Goal: Task Accomplishment & Management: Complete application form

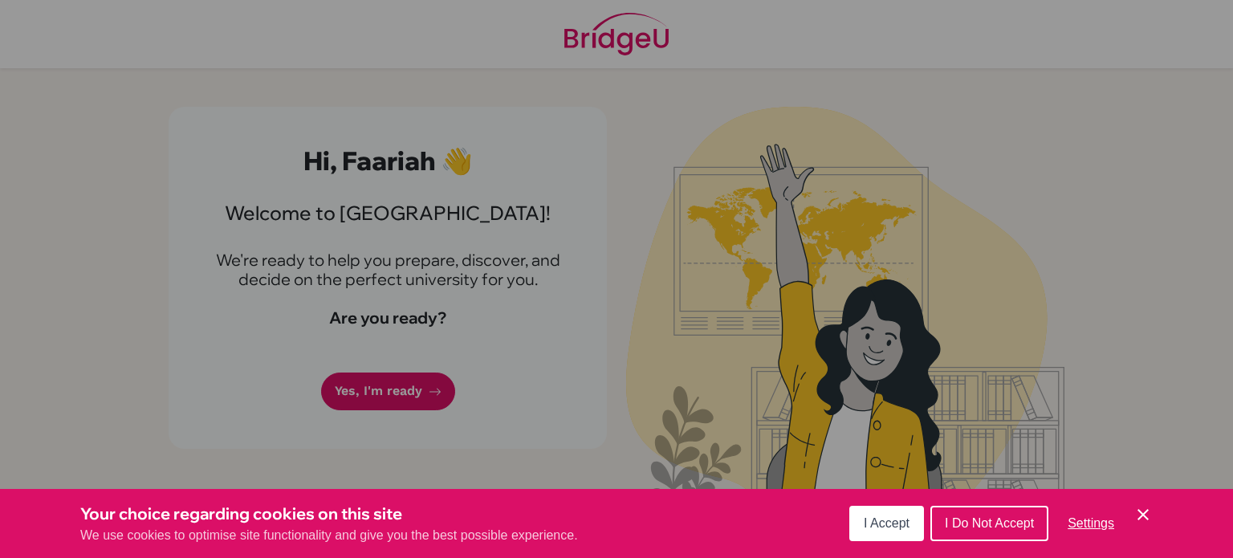
click at [661, 385] on div "Cookie Preferences" at bounding box center [616, 279] width 1233 height 558
click at [873, 524] on span "I Accept" at bounding box center [887, 523] width 46 height 14
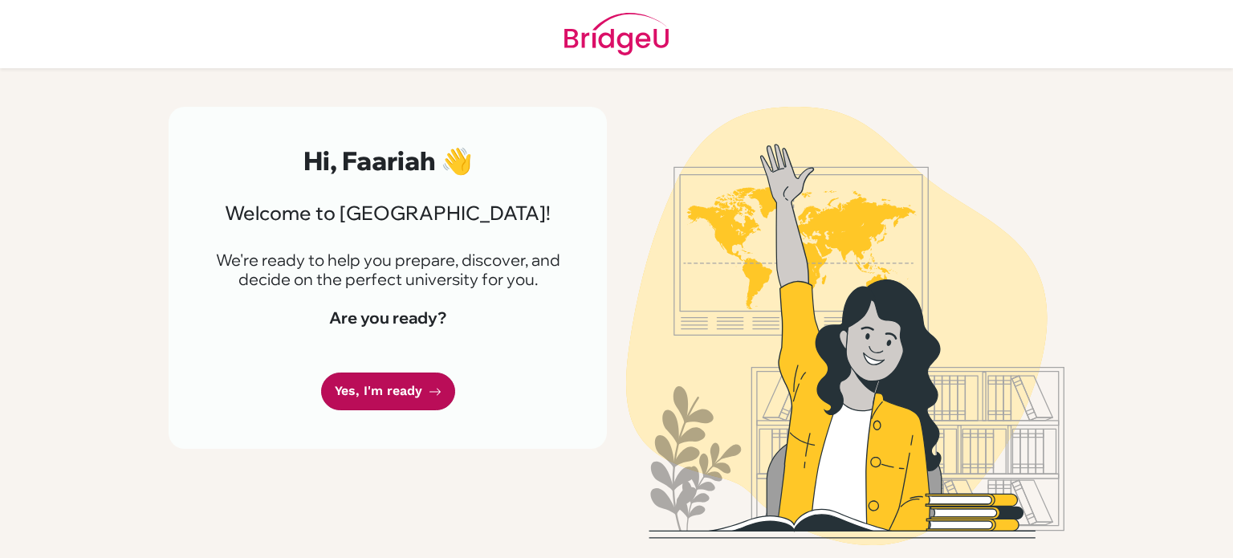
click at [351, 383] on link "Yes, I'm ready" at bounding box center [388, 392] width 134 height 38
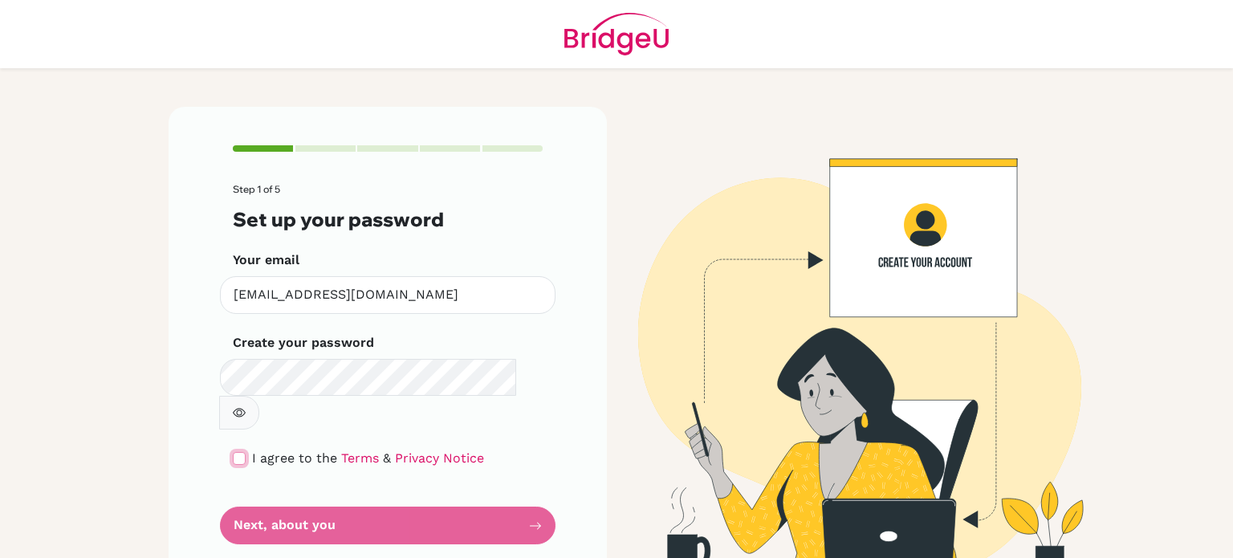
click at [239, 452] on input "checkbox" at bounding box center [239, 458] width 13 height 13
checkbox input "true"
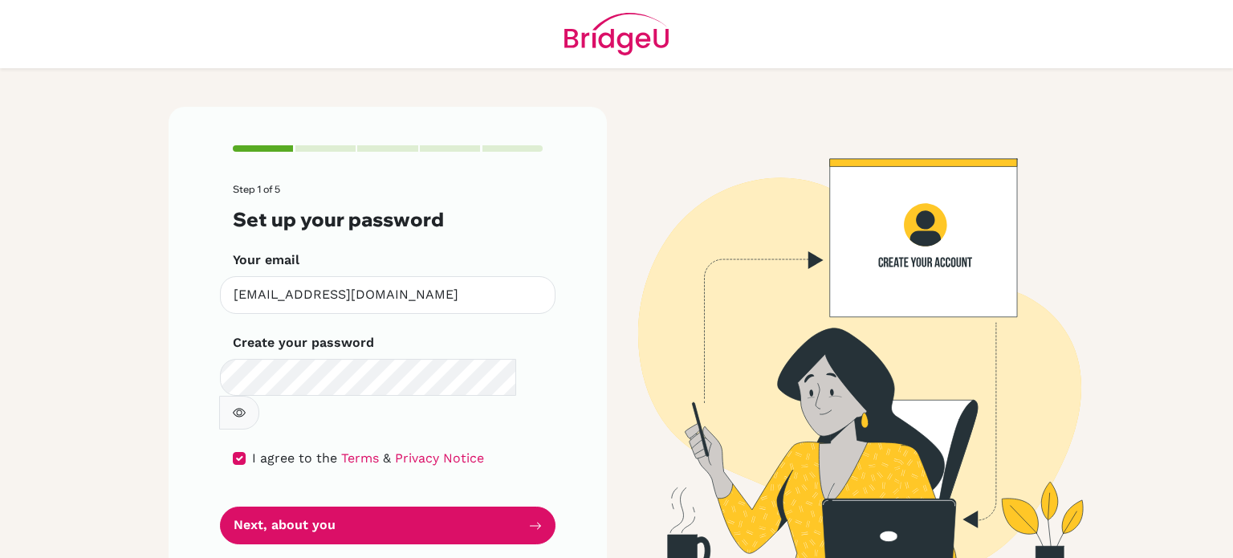
click at [246, 406] on icon "button" at bounding box center [239, 412] width 13 height 13
click at [48, 360] on main "Step 1 of 5 Set up your password Your email [EMAIL_ADDRESS][DOMAIN_NAME] Invali…" at bounding box center [616, 279] width 1233 height 558
click at [246, 406] on icon "button" at bounding box center [239, 412] width 13 height 13
click at [0, 0] on icon "button" at bounding box center [0, 0] width 0 height 0
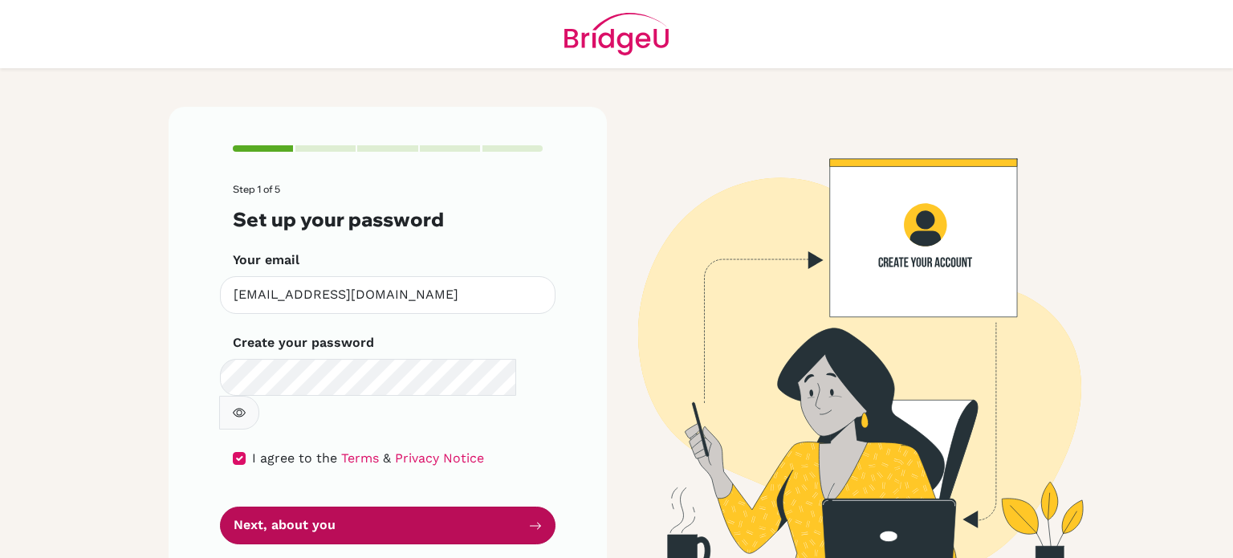
click at [380, 507] on button "Next, about you" at bounding box center [388, 526] width 336 height 38
